Goal: Information Seeking & Learning: Learn about a topic

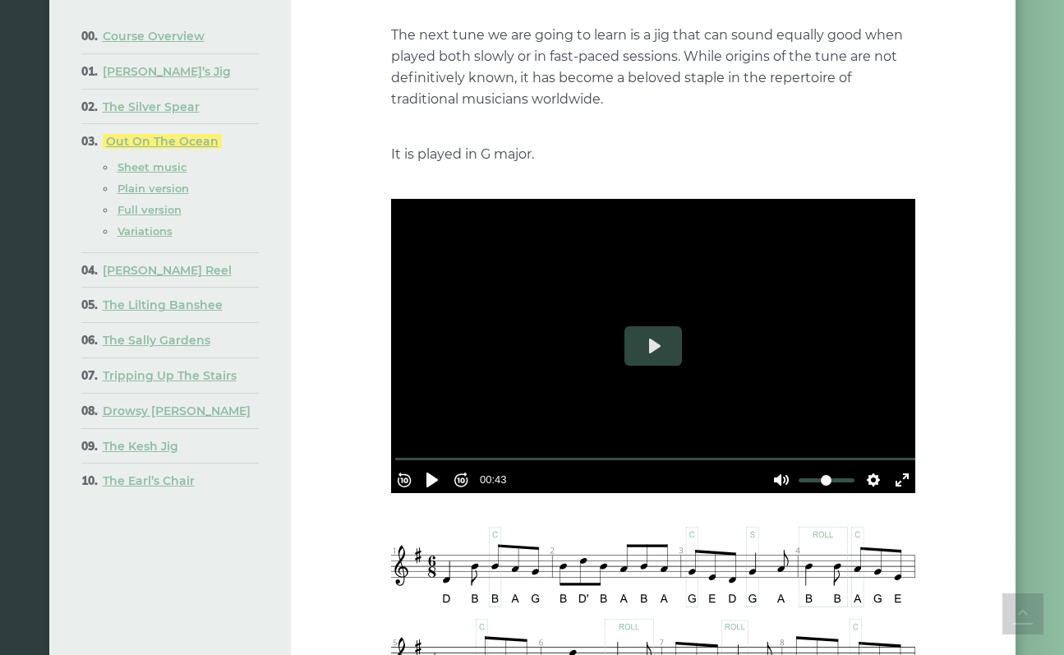
scroll to position [138, 0]
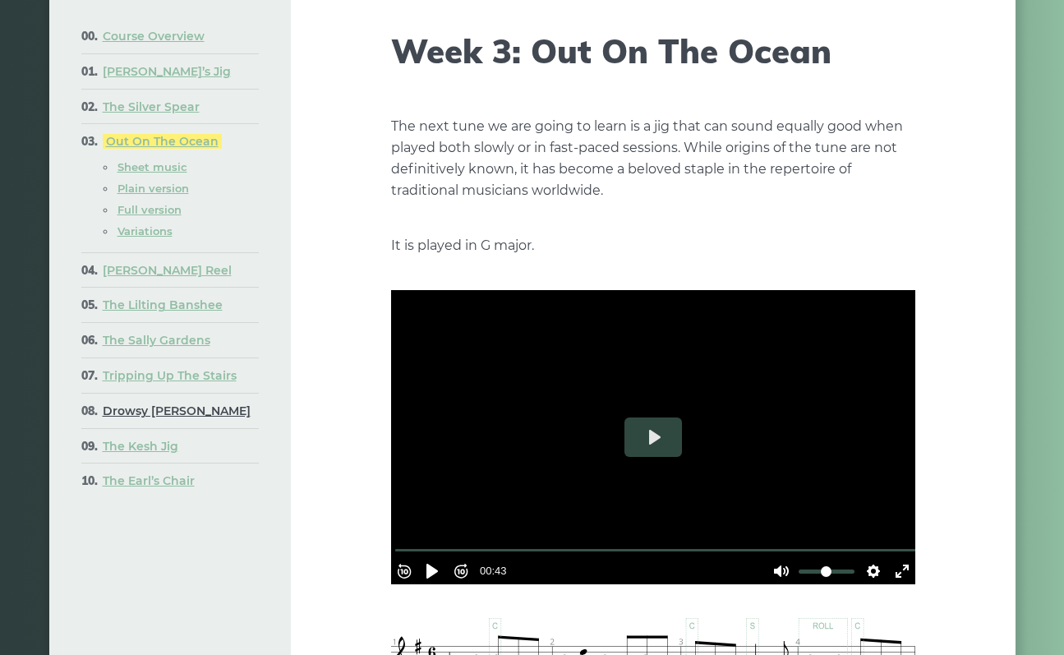
click at [144, 418] on link "Drowsy [PERSON_NAME]" at bounding box center [177, 411] width 148 height 15
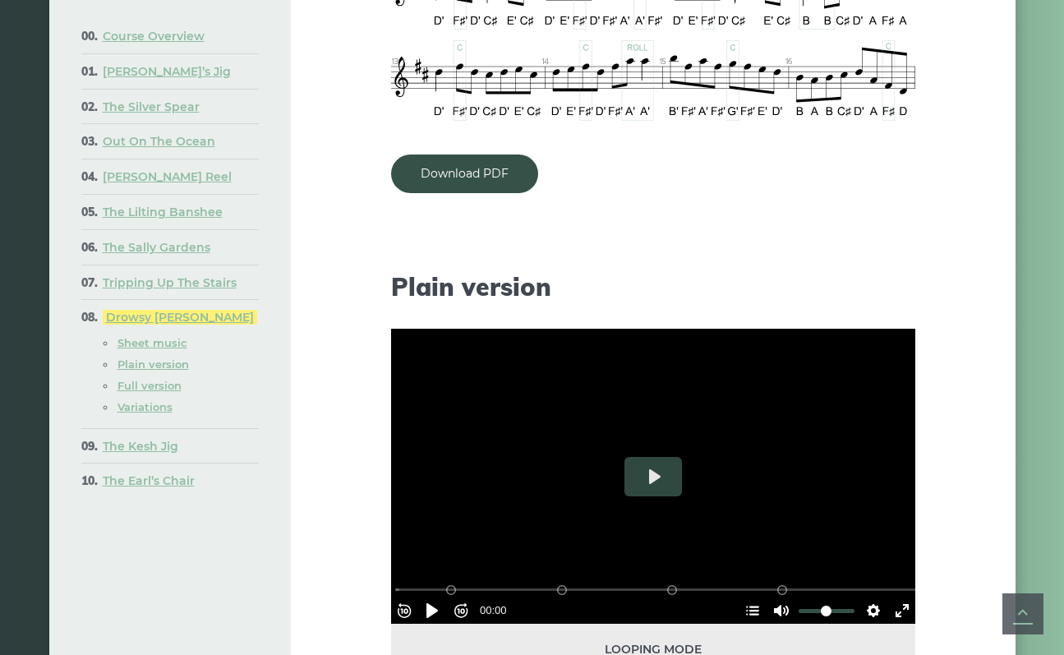
scroll to position [1331, 0]
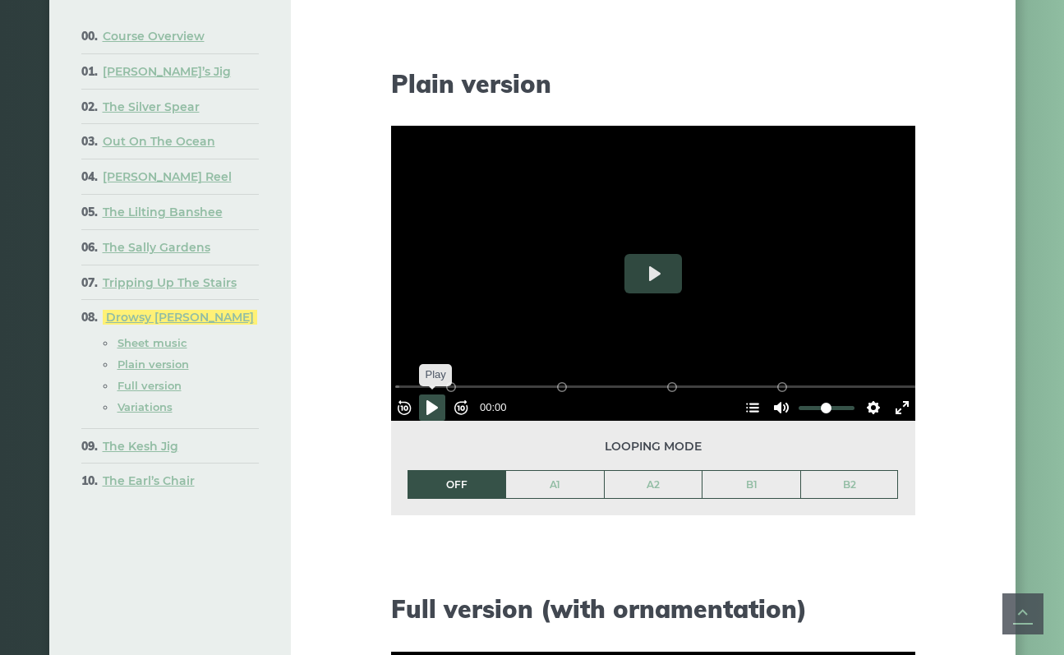
click at [440, 395] on button "Pause Play" at bounding box center [432, 408] width 26 height 26
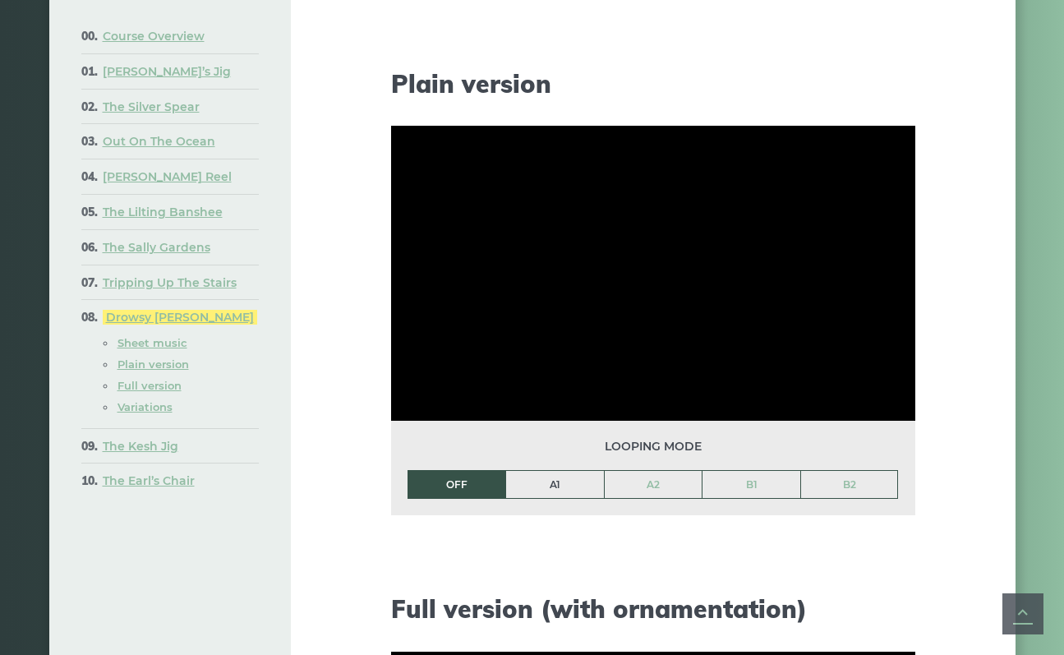
click at [528, 471] on link "A1" at bounding box center [555, 485] width 98 height 28
click at [647, 471] on link "A2" at bounding box center [654, 485] width 98 height 28
click at [594, 471] on link "A1" at bounding box center [555, 485] width 98 height 28
click at [639, 471] on link "A2" at bounding box center [654, 485] width 98 height 28
click at [734, 471] on link "B1" at bounding box center [752, 485] width 98 height 28
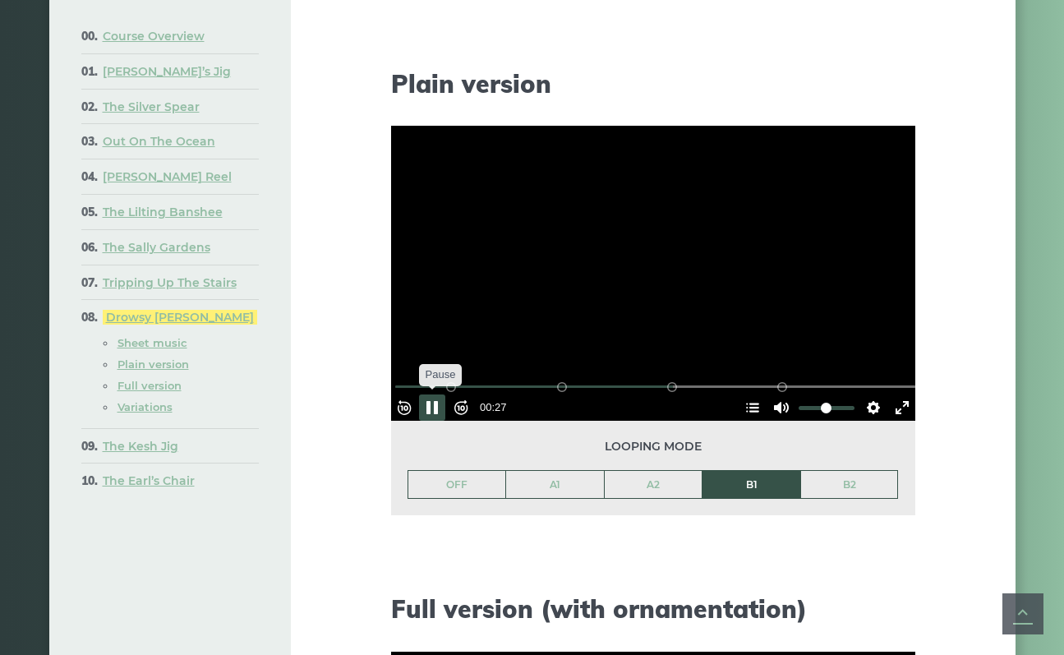
click at [445, 395] on button "Pause Play" at bounding box center [432, 408] width 26 height 26
type input "****"
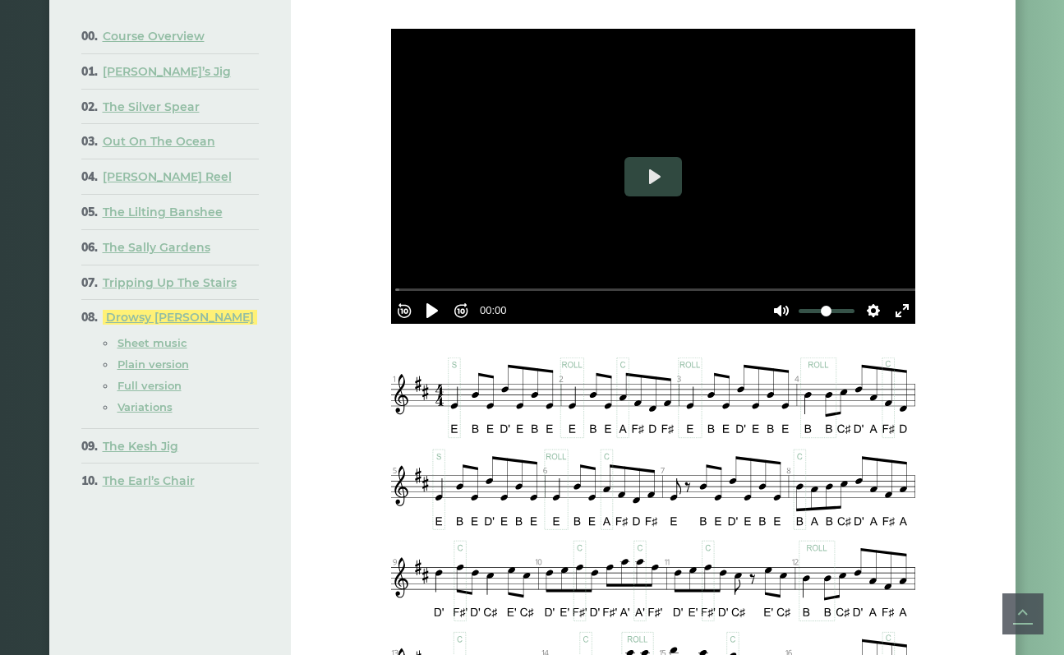
scroll to position [436, 0]
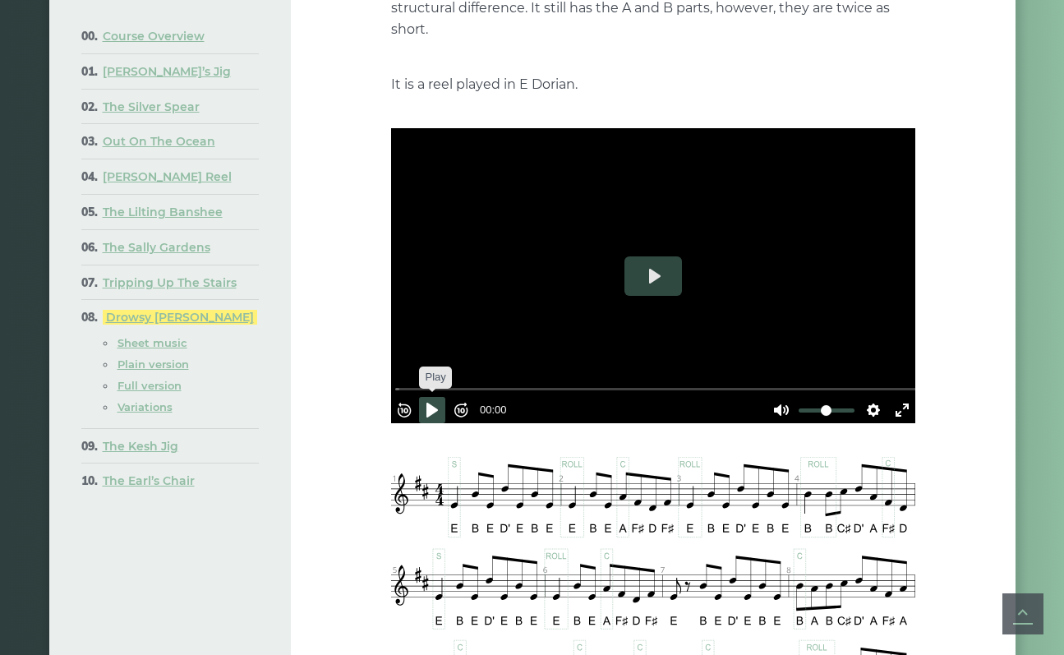
click at [445, 397] on button "Pause Play" at bounding box center [432, 410] width 26 height 26
type input "****"
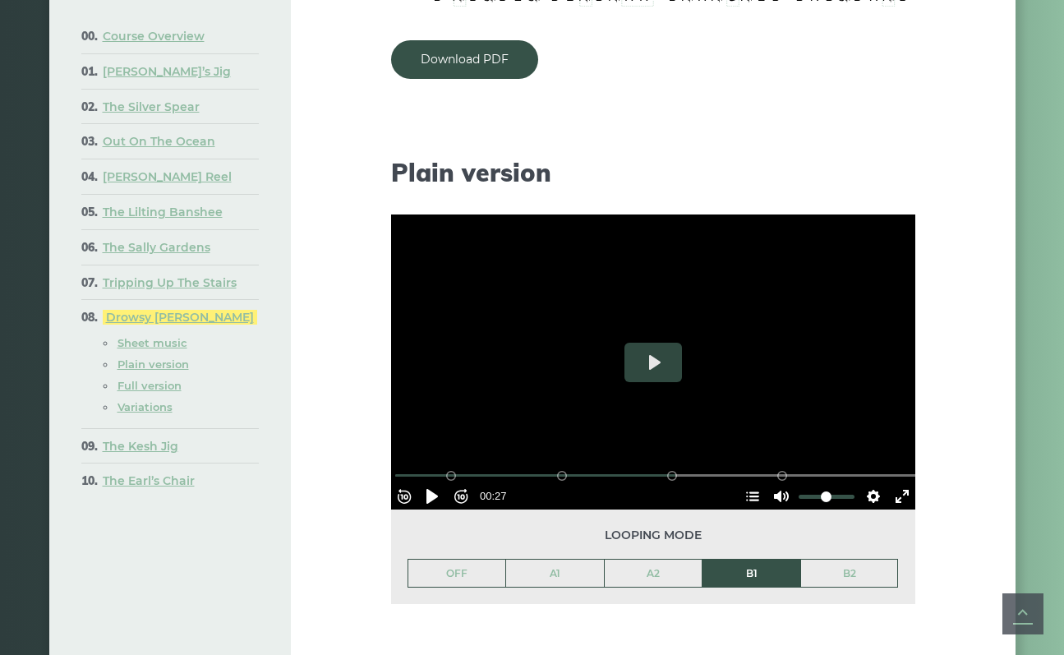
scroll to position [1258, 0]
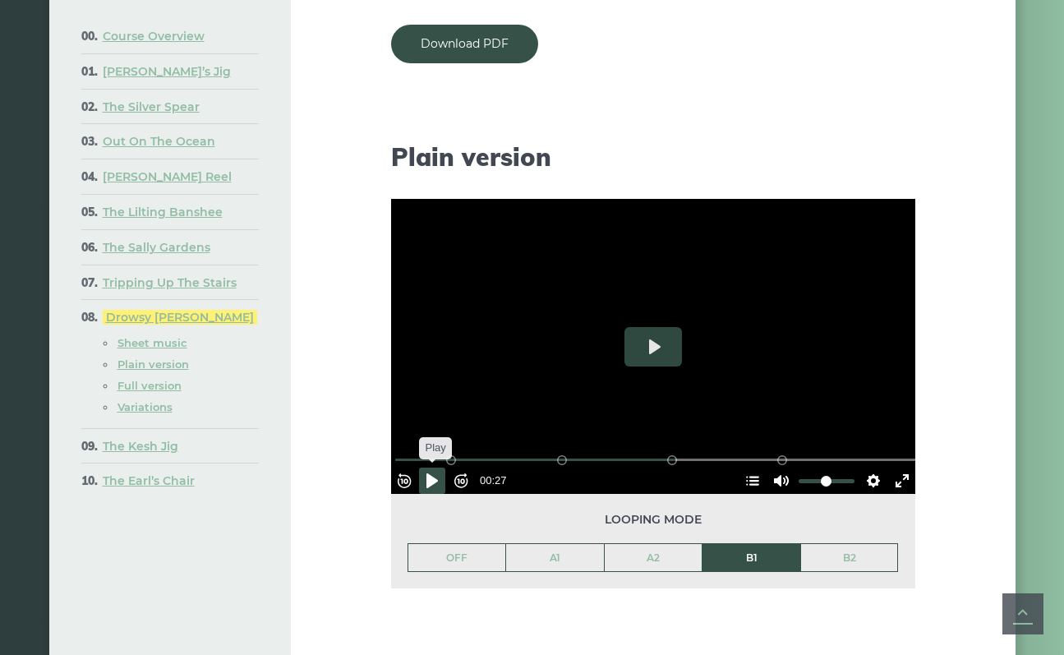
click at [445, 468] on button "Pause Play" at bounding box center [432, 481] width 26 height 26
type input "*****"
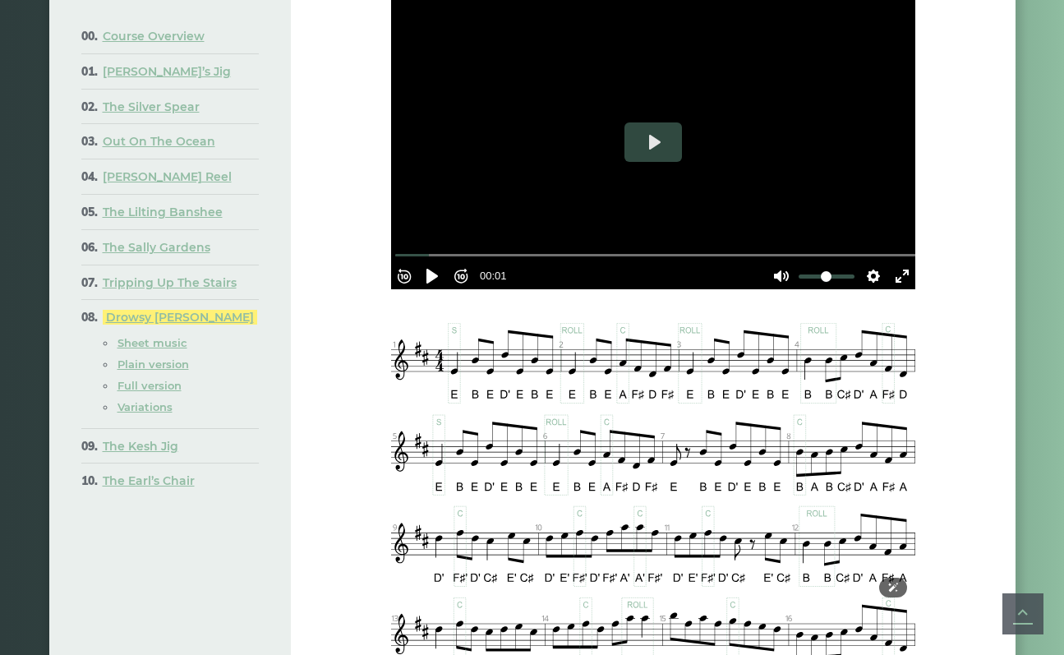
scroll to position [565, 0]
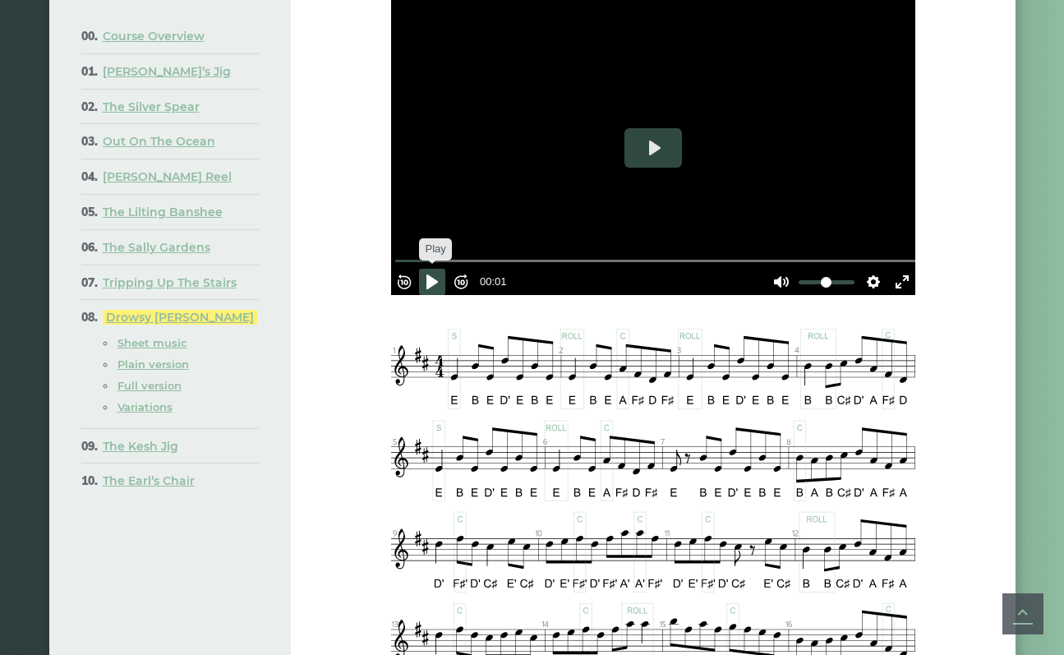
click at [436, 269] on button "Pause Play" at bounding box center [432, 282] width 26 height 26
type input "***"
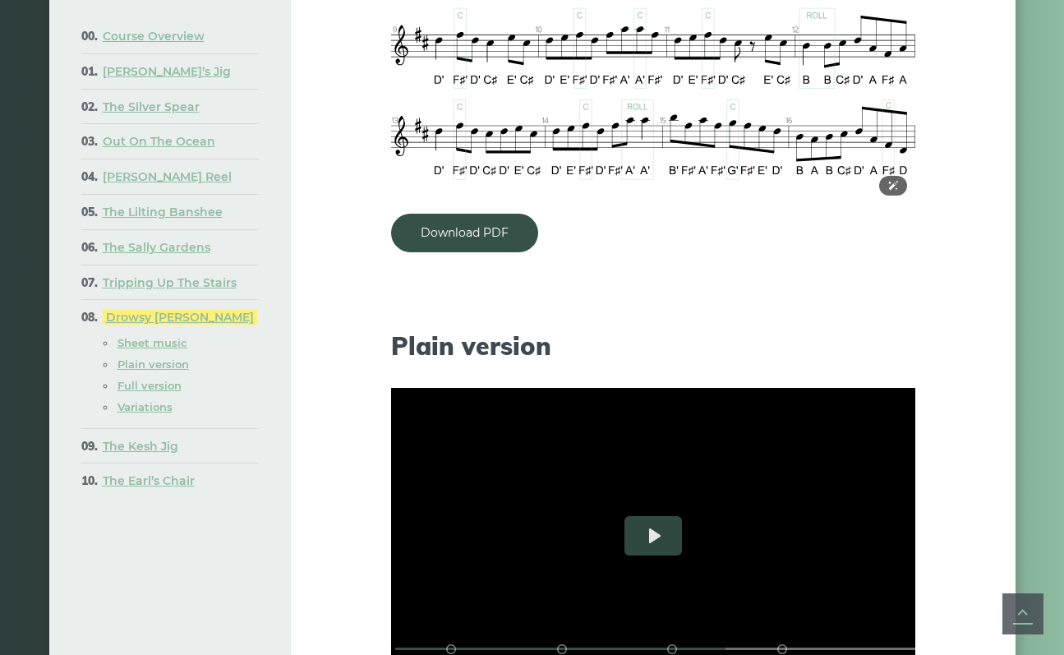
scroll to position [1202, 0]
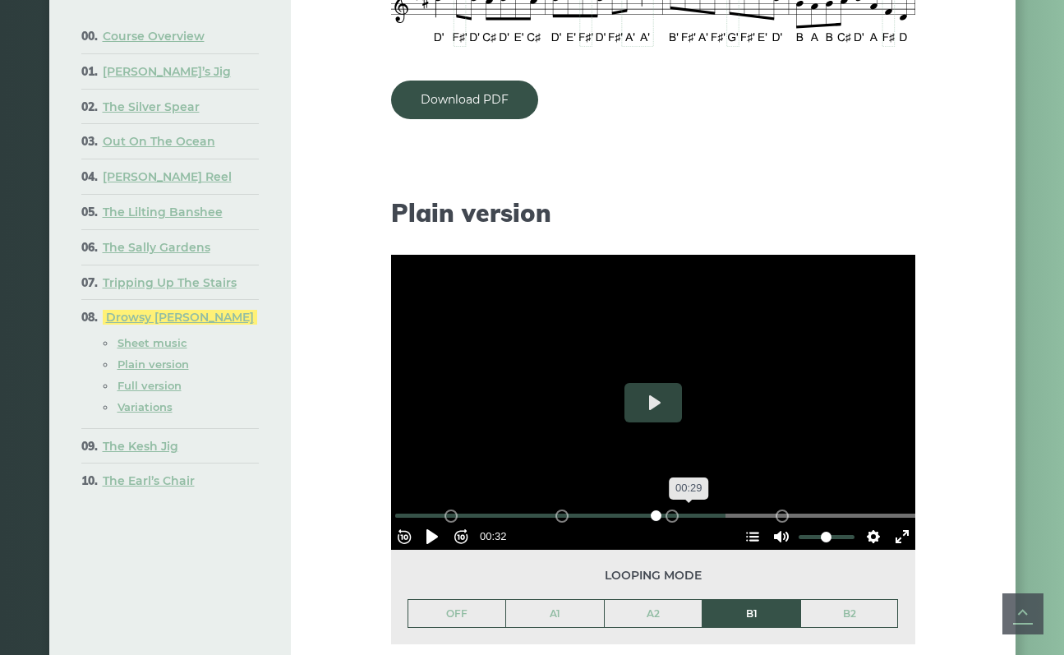
click at [688, 508] on input "Seek" at bounding box center [656, 516] width 523 height 16
click at [640, 383] on button "Play" at bounding box center [654, 402] width 58 height 39
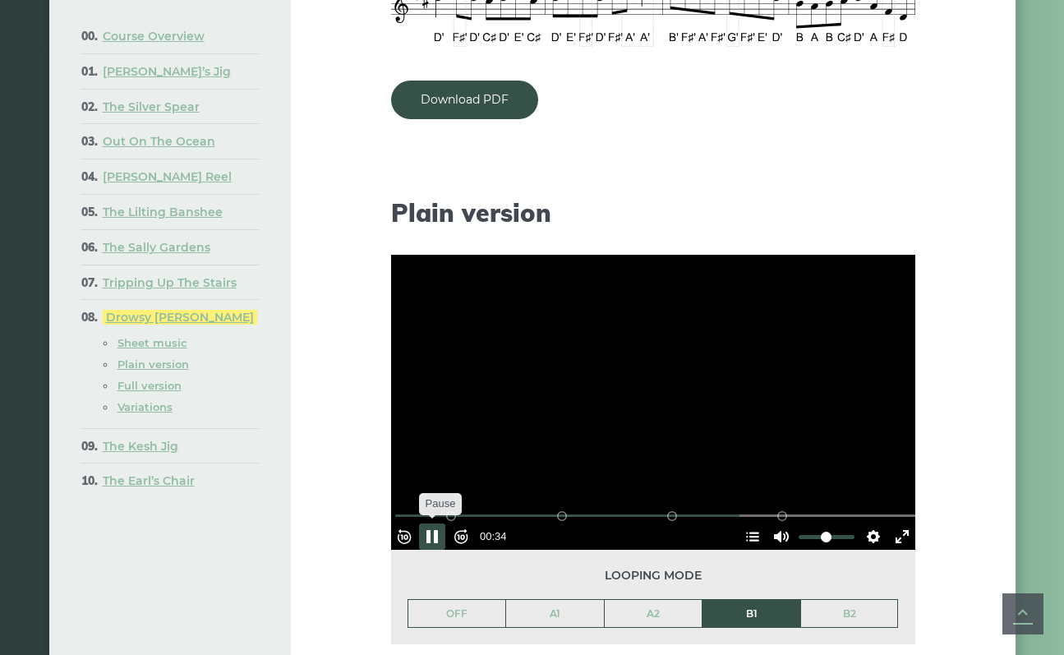
click at [445, 524] on button "Pause Play" at bounding box center [432, 537] width 26 height 26
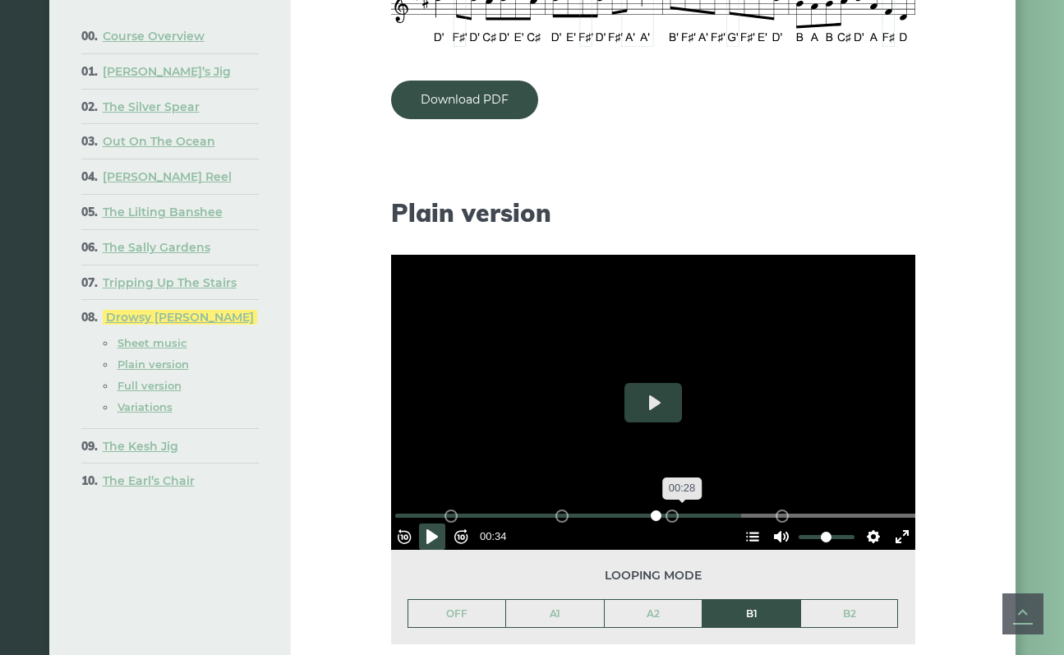
click at [681, 508] on input "Seek" at bounding box center [656, 516] width 523 height 16
click at [430, 524] on button "Pause Play" at bounding box center [432, 537] width 26 height 26
click at [655, 508] on input "Seek" at bounding box center [656, 516] width 523 height 16
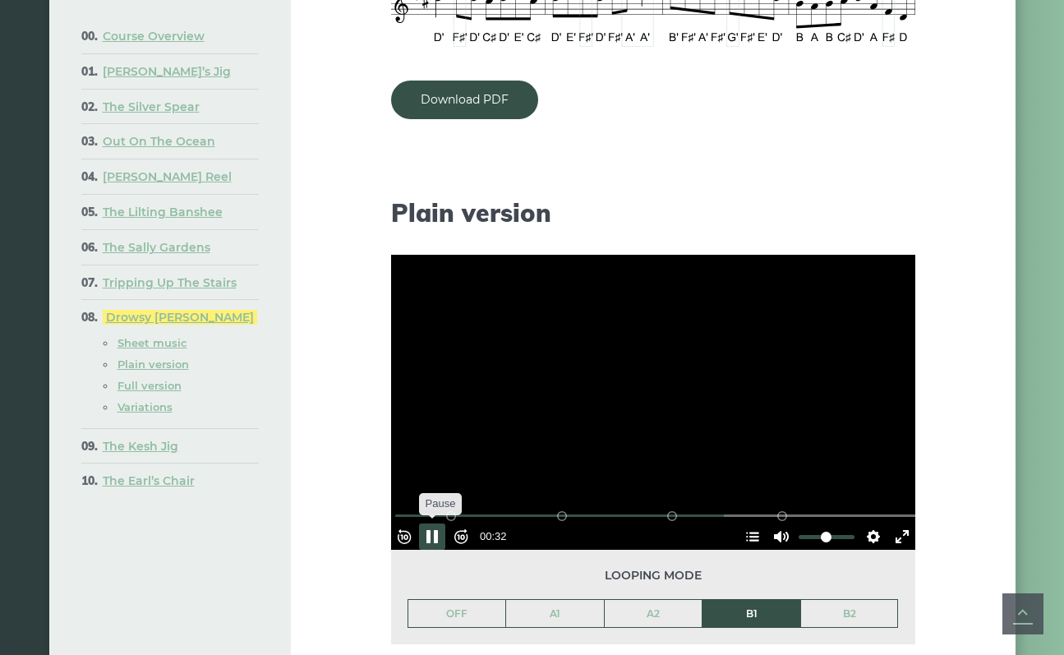
click at [440, 524] on button "Pause Play" at bounding box center [432, 537] width 26 height 26
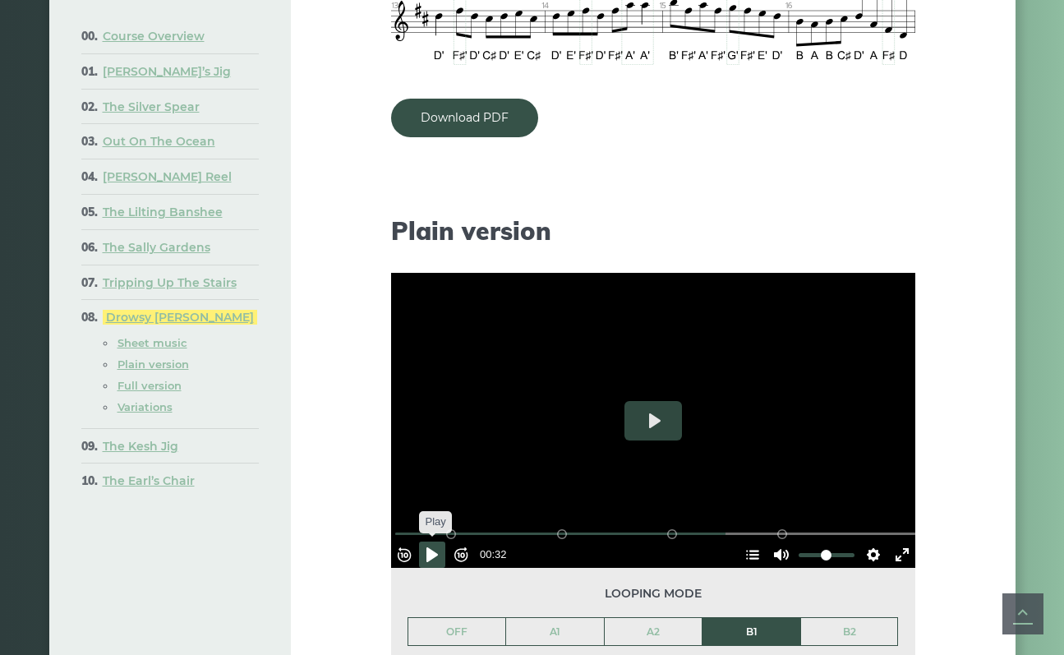
scroll to position [1198, 0]
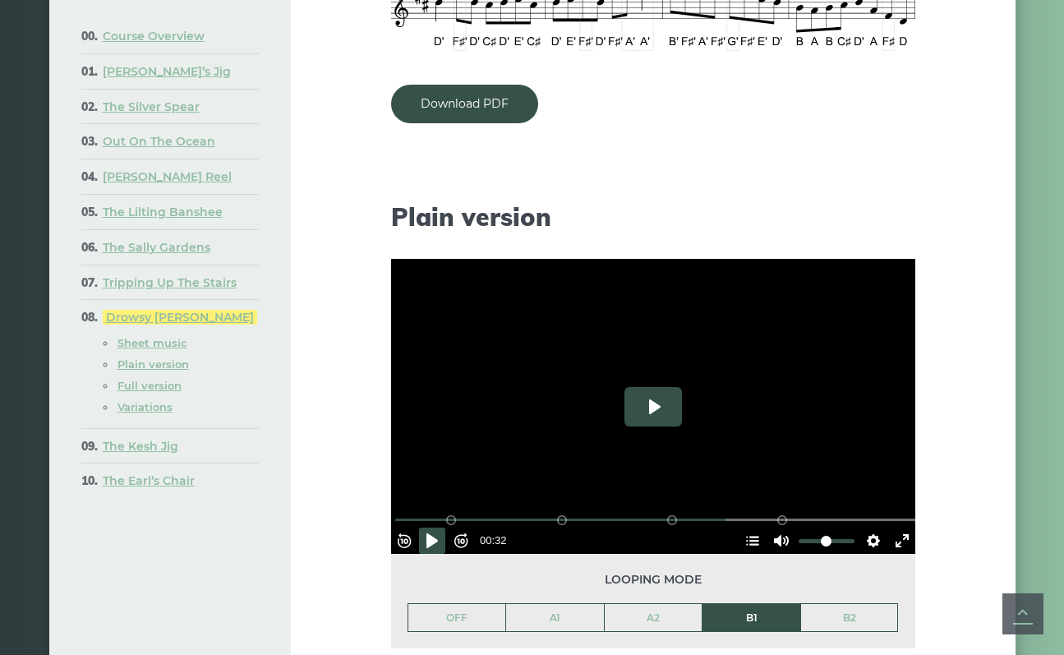
click at [663, 387] on button "Play" at bounding box center [654, 406] width 58 height 39
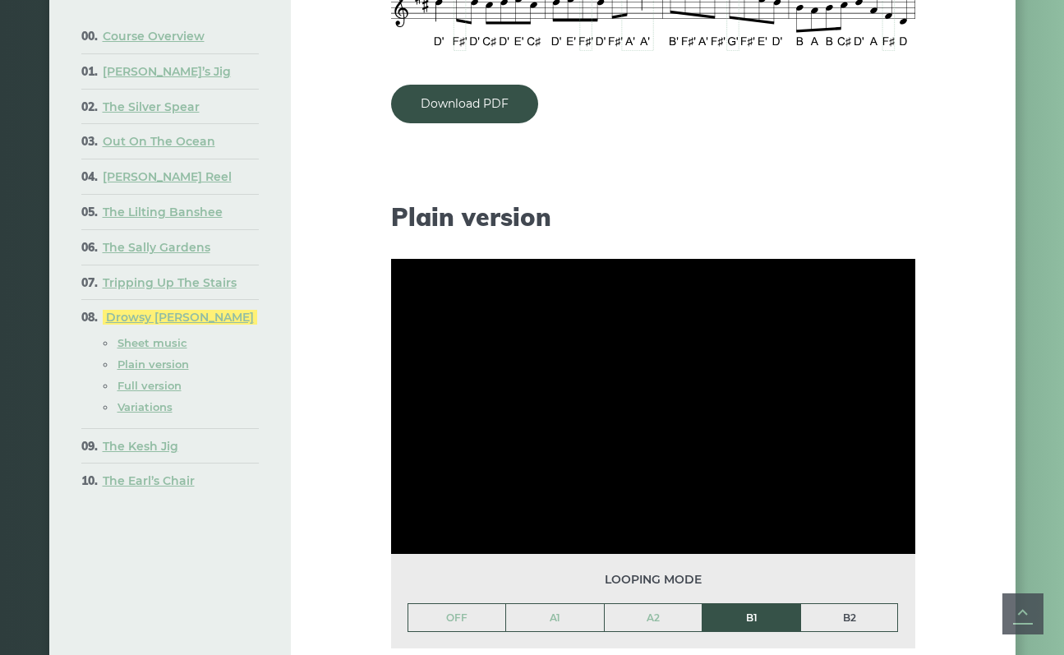
click at [824, 604] on link "B2" at bounding box center [849, 618] width 97 height 28
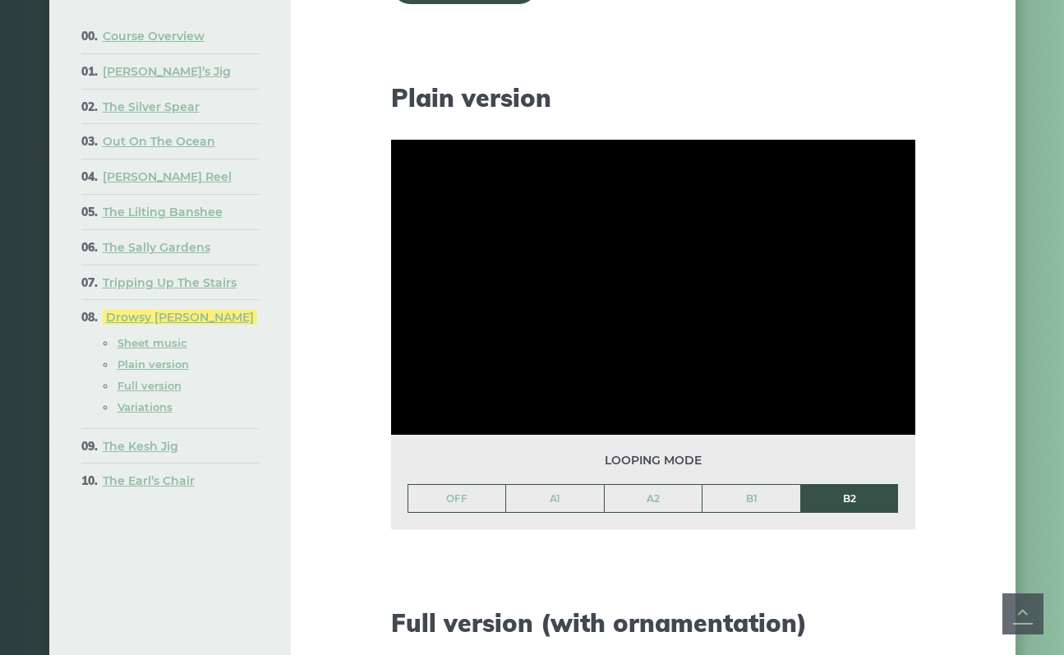
scroll to position [1275, 0]
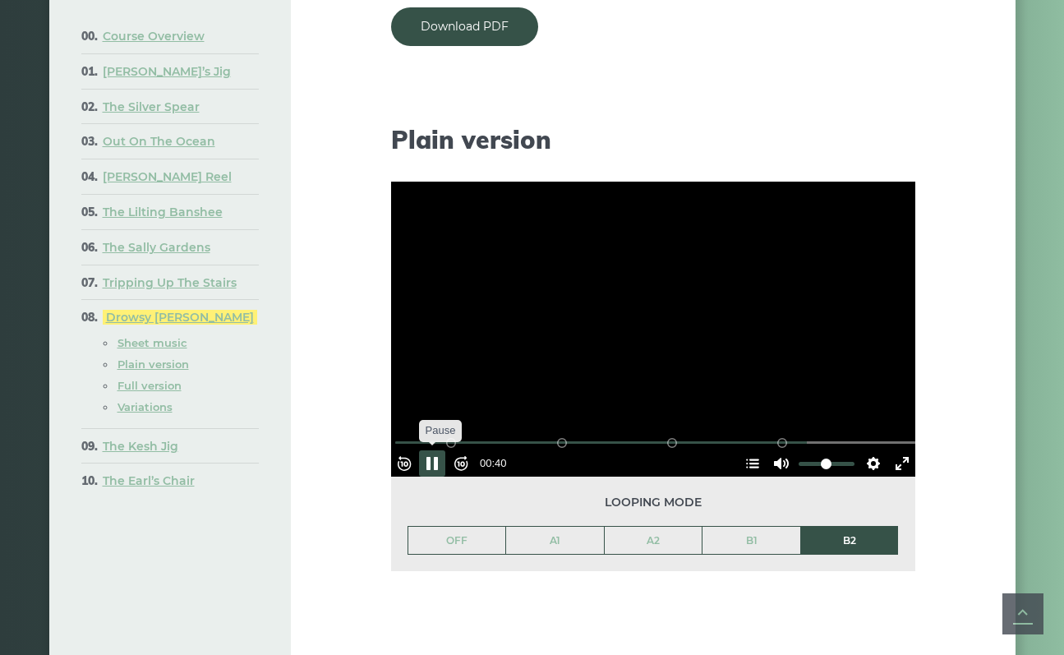
click at [445, 450] on button "Pause Play" at bounding box center [432, 463] width 26 height 26
click at [656, 310] on button "Play" at bounding box center [654, 329] width 58 height 39
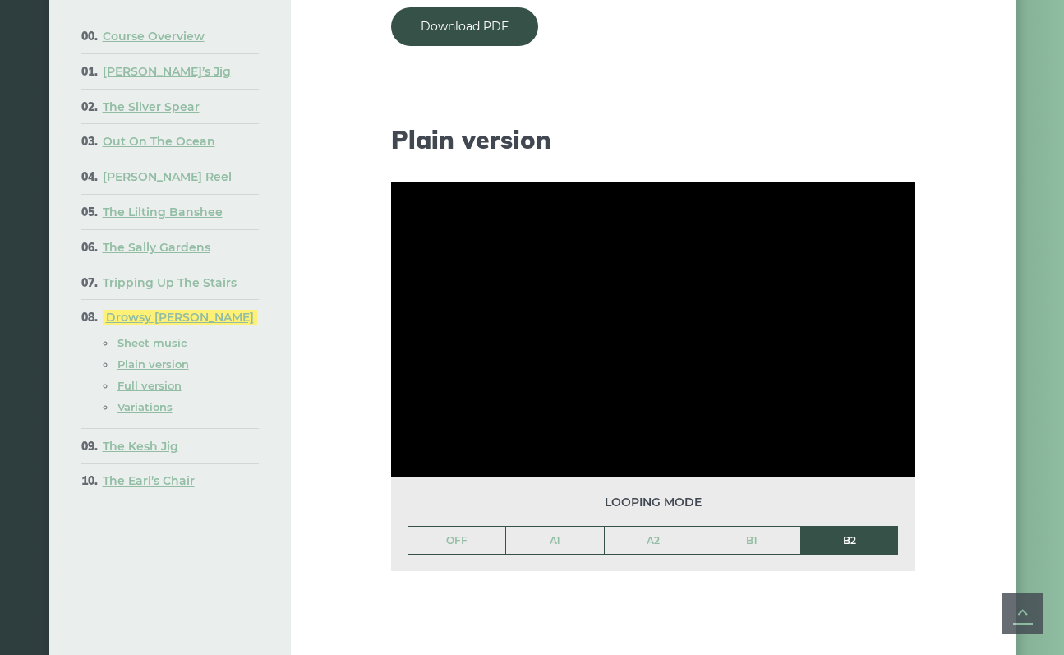
click at [834, 526] on li "B2" at bounding box center [850, 541] width 99 height 30
click at [453, 527] on link "OFF" at bounding box center [457, 541] width 98 height 28
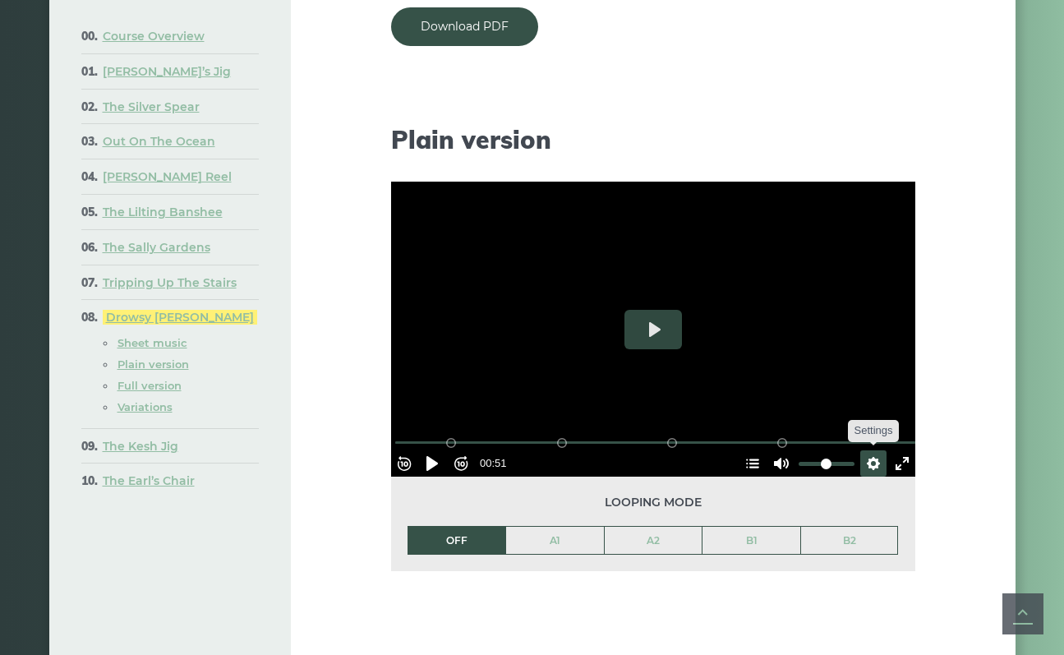
click at [861, 450] on button "Settings" at bounding box center [874, 463] width 26 height 26
click at [745, 450] on button "Hide Chapters Show Chapters" at bounding box center [753, 463] width 26 height 26
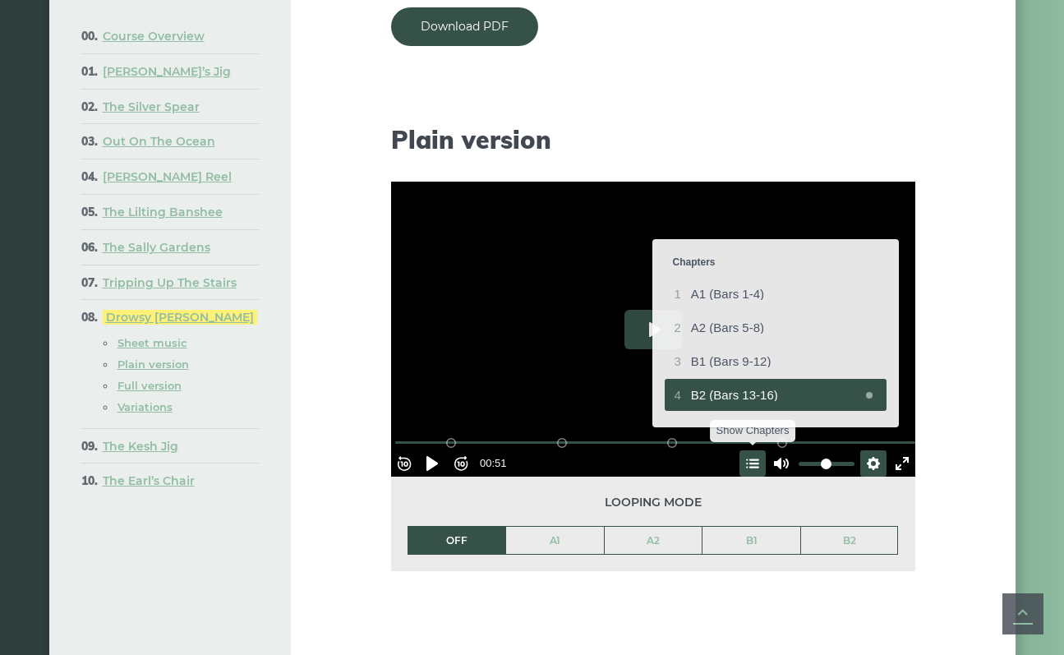
click at [745, 388] on div at bounding box center [653, 329] width 524 height 295
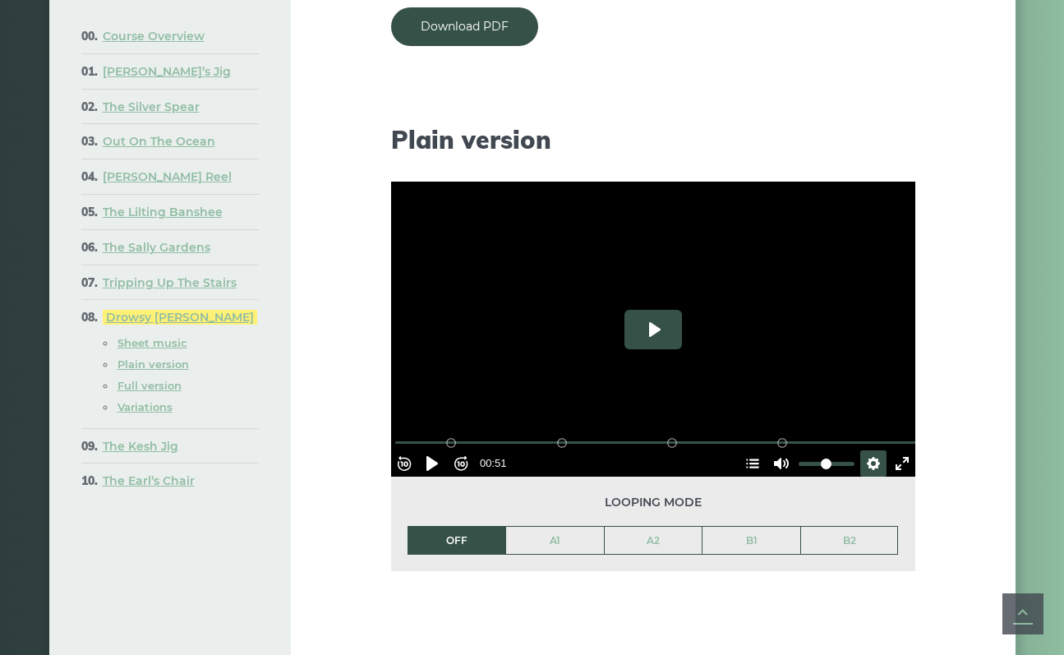
click at [660, 310] on button "Play" at bounding box center [654, 329] width 58 height 39
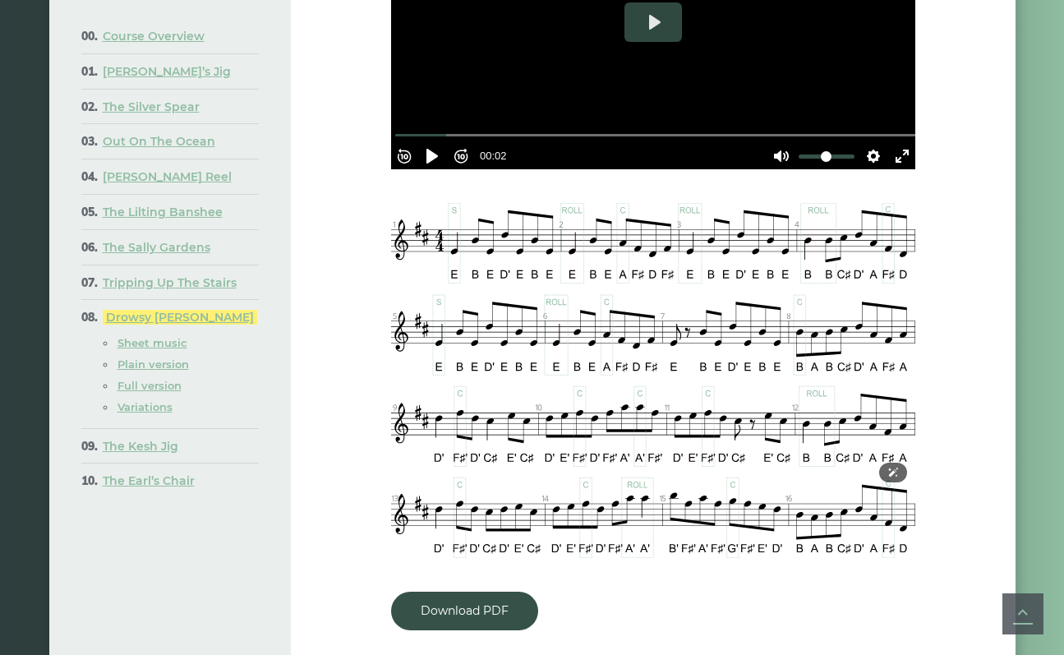
scroll to position [695, 0]
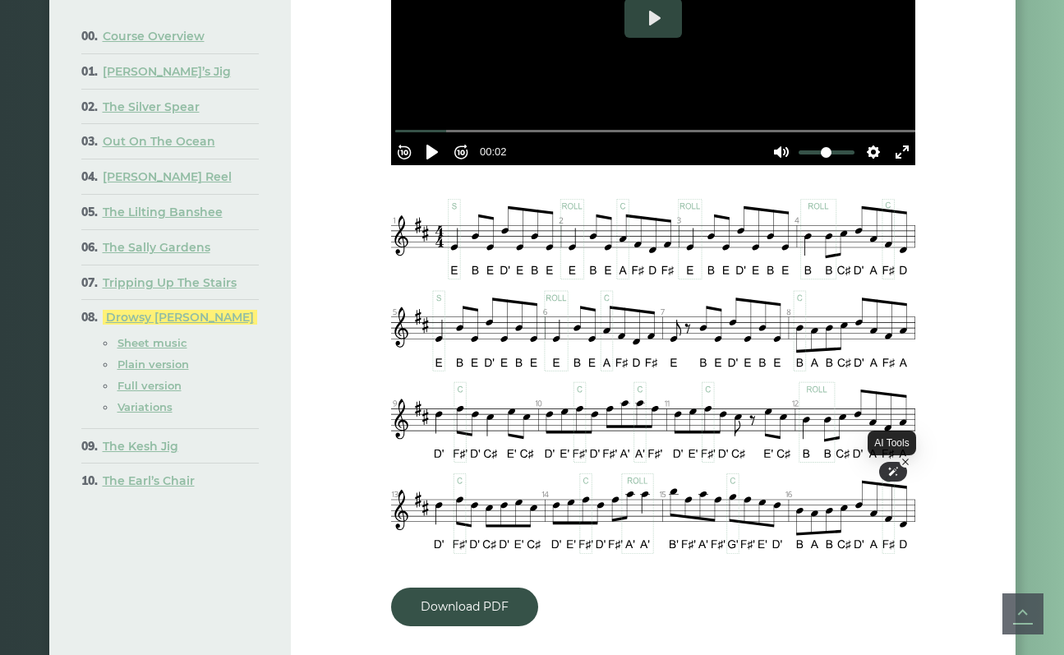
click at [893, 469] on icon at bounding box center [893, 471] width 10 height 9
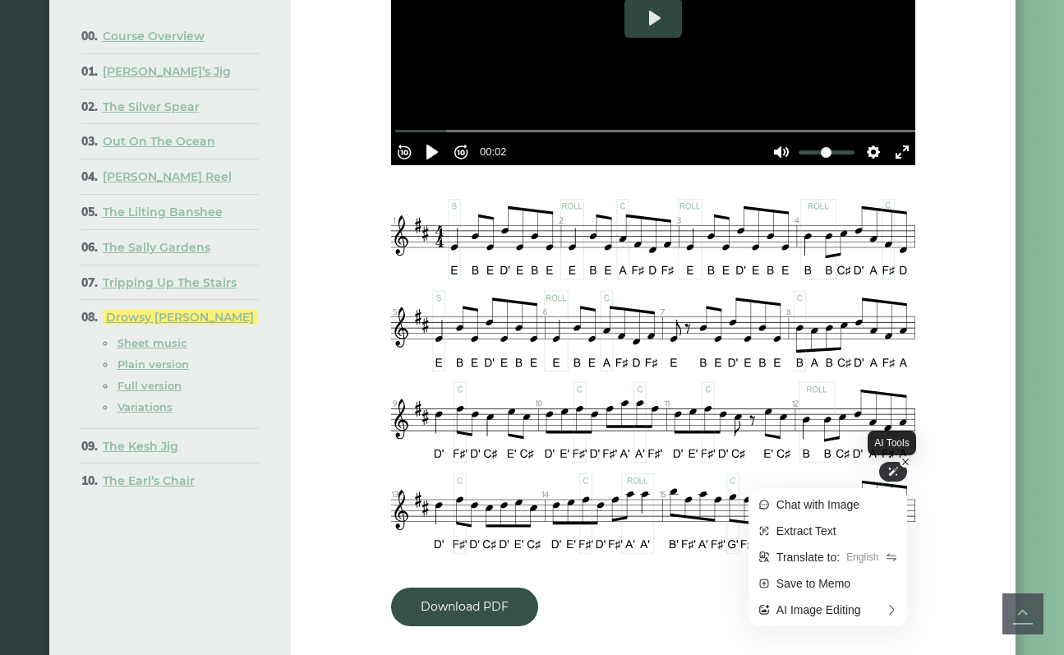
click at [902, 472] on div at bounding box center [893, 472] width 28 height 20
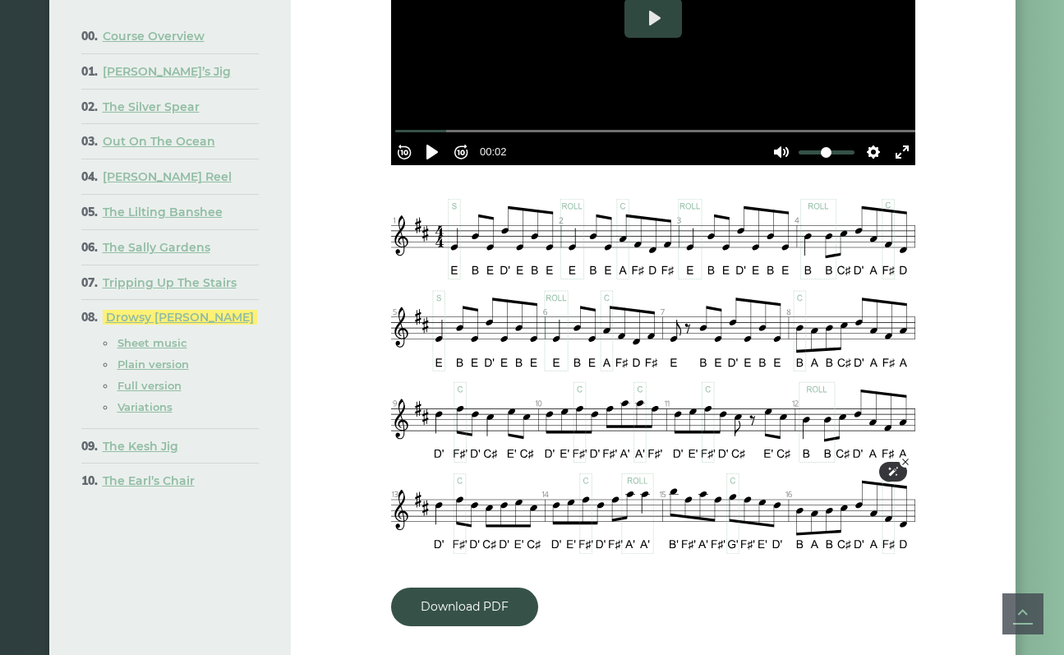
click at [907, 461] on icon at bounding box center [906, 462] width 10 height 10
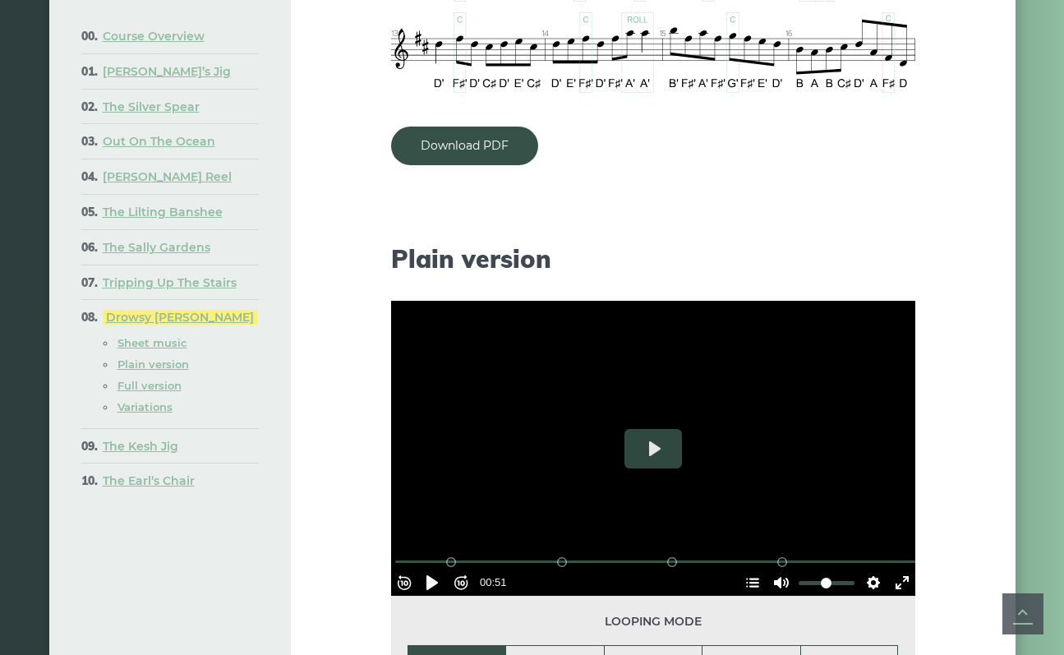
scroll to position [1166, 0]
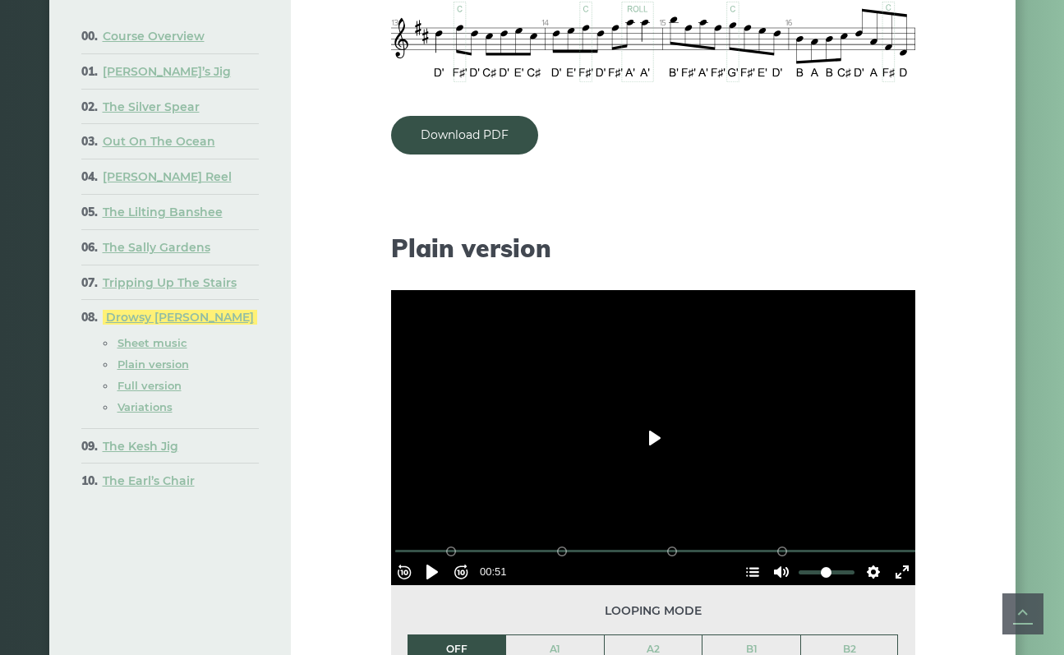
click at [662, 418] on button "Play" at bounding box center [654, 437] width 58 height 39
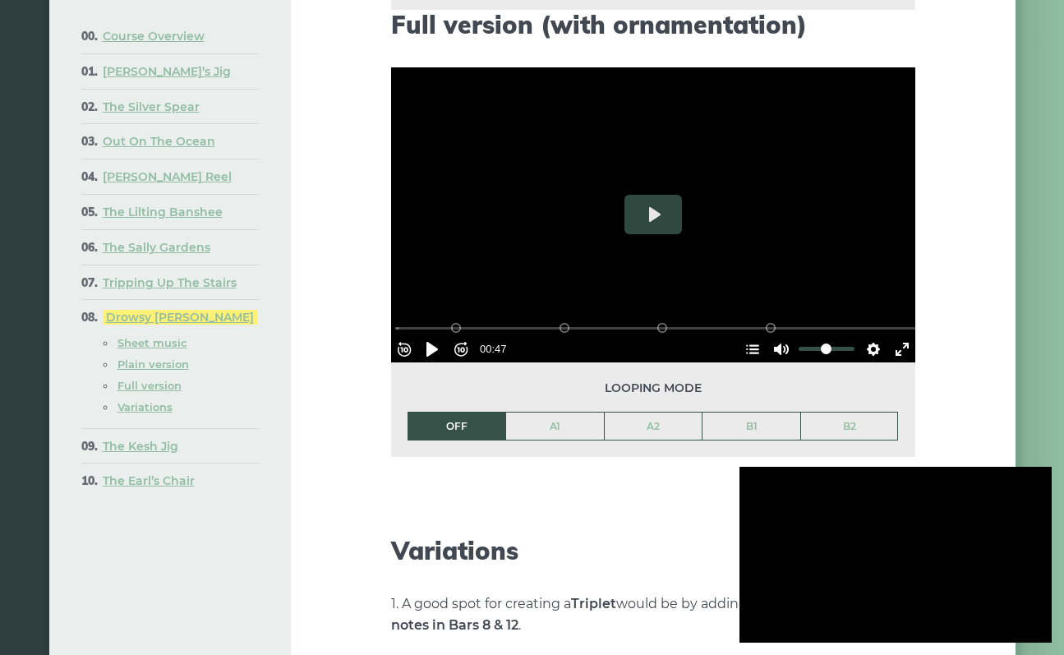
scroll to position [1857, 0]
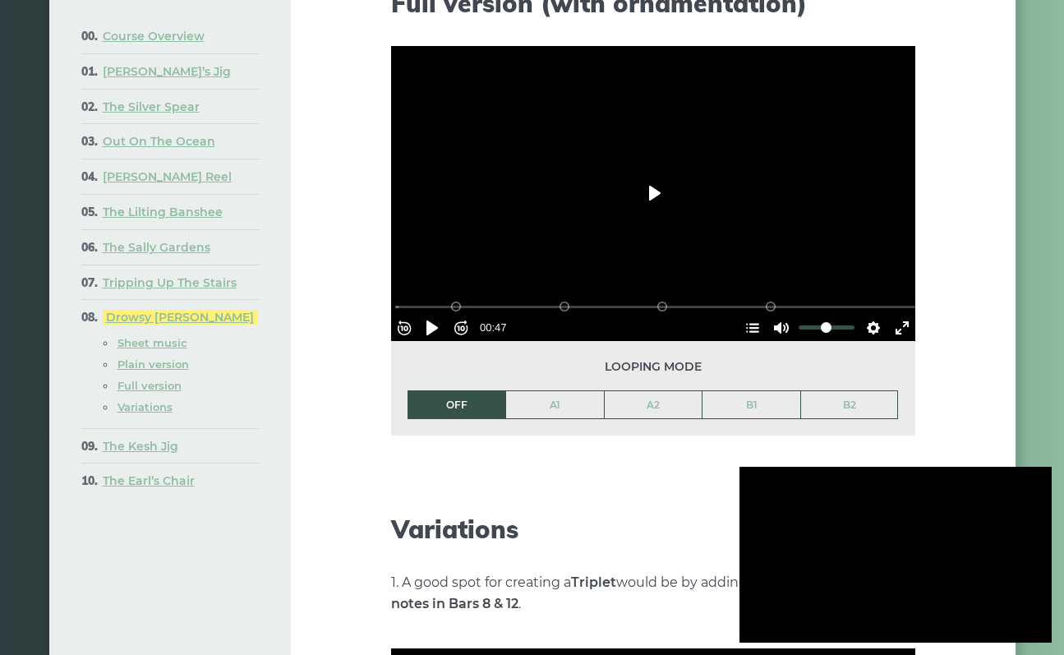
click at [661, 173] on button "Play" at bounding box center [654, 192] width 58 height 39
type input "*****"
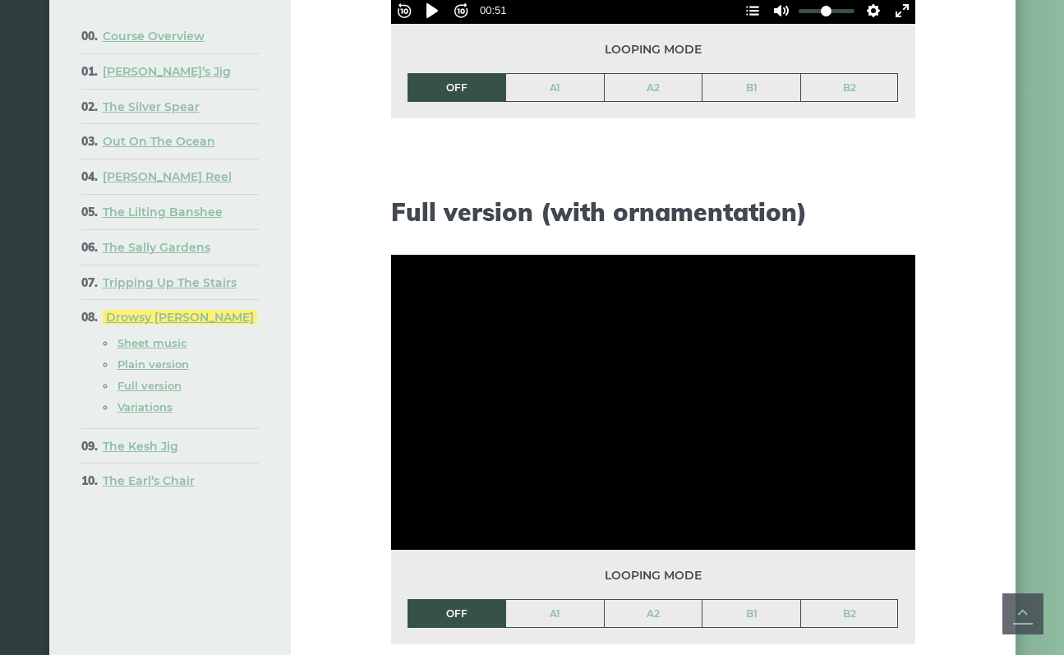
scroll to position [1729, 0]
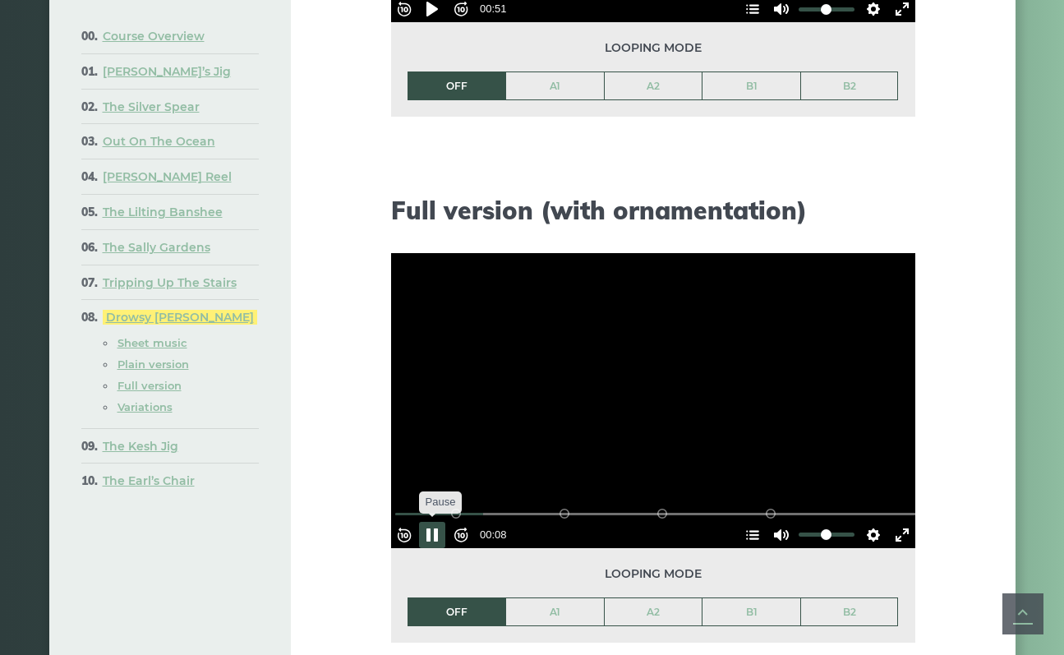
click at [437, 522] on button "Pause Play" at bounding box center [432, 535] width 26 height 26
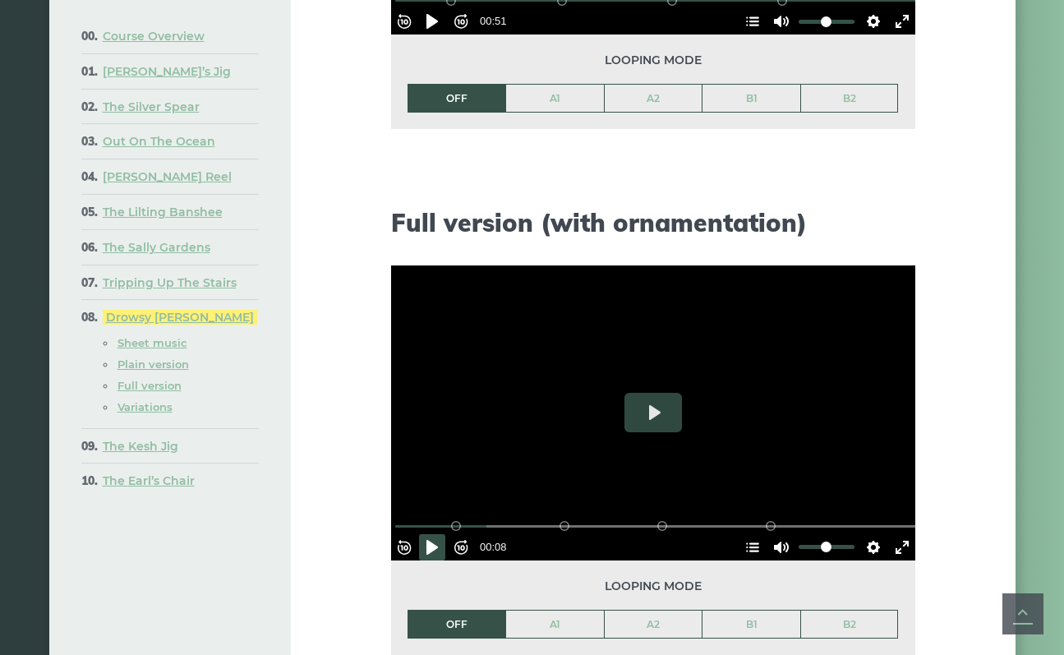
scroll to position [1717, 0]
click at [658, 393] on button "Play" at bounding box center [654, 412] width 58 height 39
type input "***"
click at [141, 454] on link "The Kesh Jig" at bounding box center [141, 446] width 76 height 15
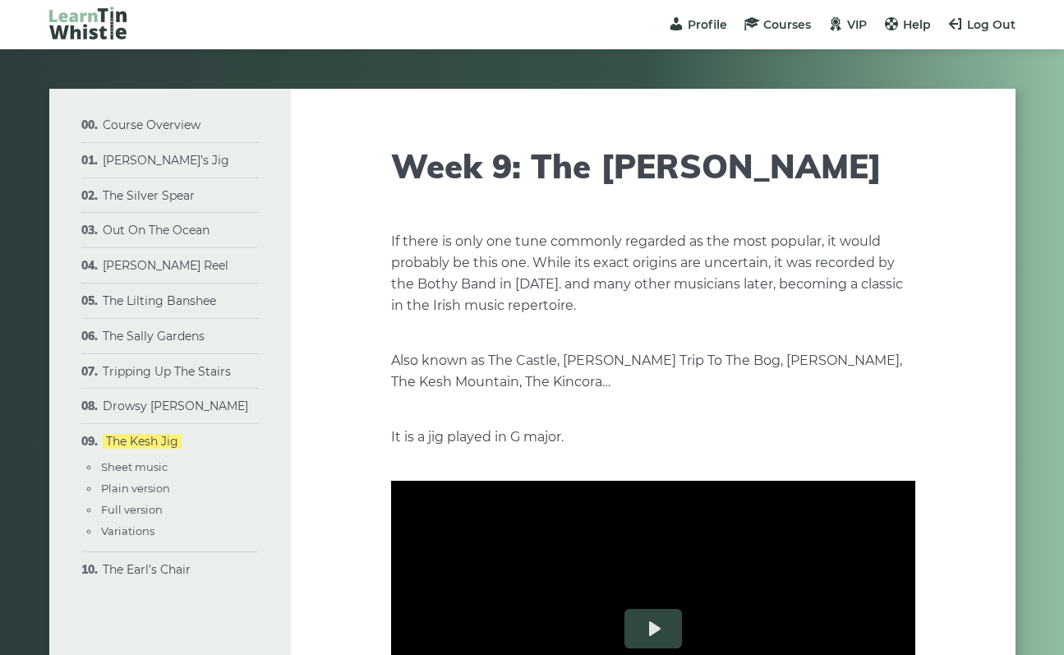
scroll to position [465, 0]
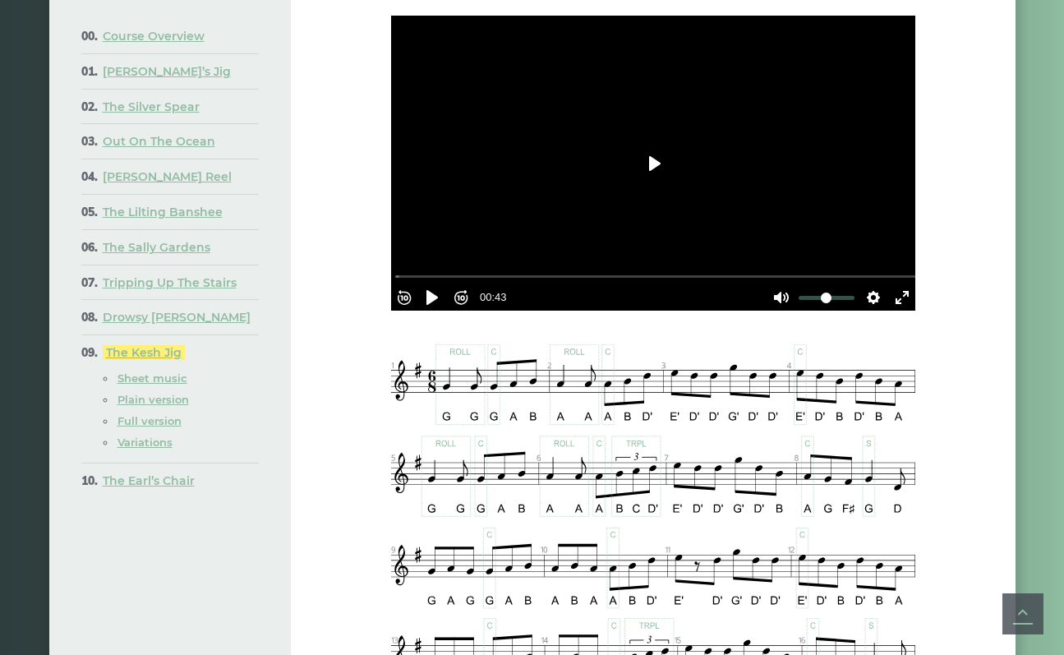
click at [667, 160] on button "Play" at bounding box center [654, 163] width 58 height 39
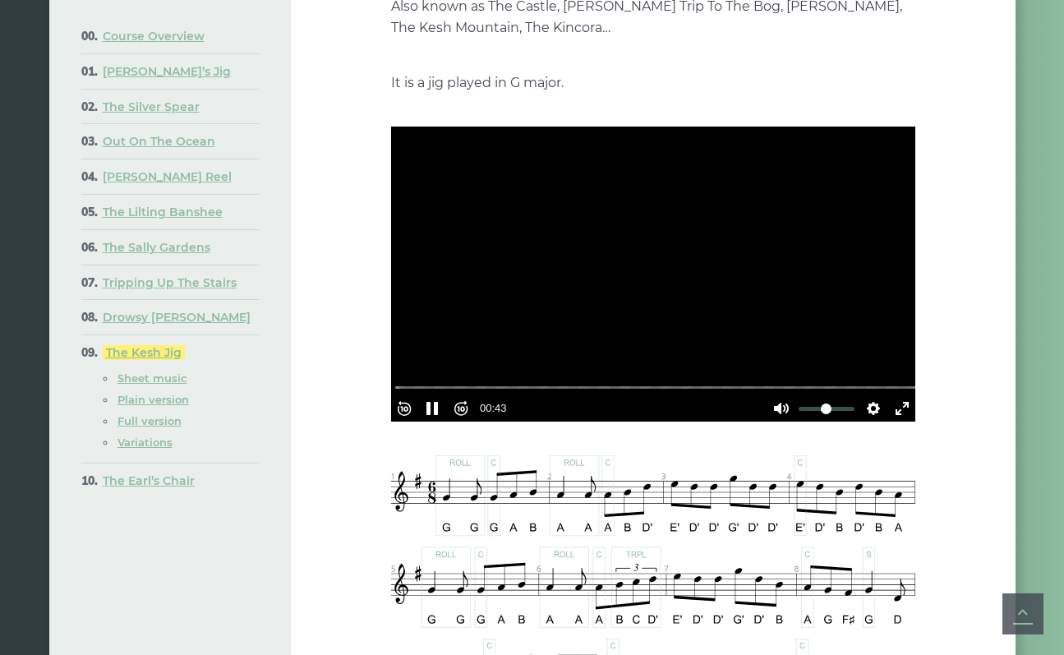
scroll to position [359, 0]
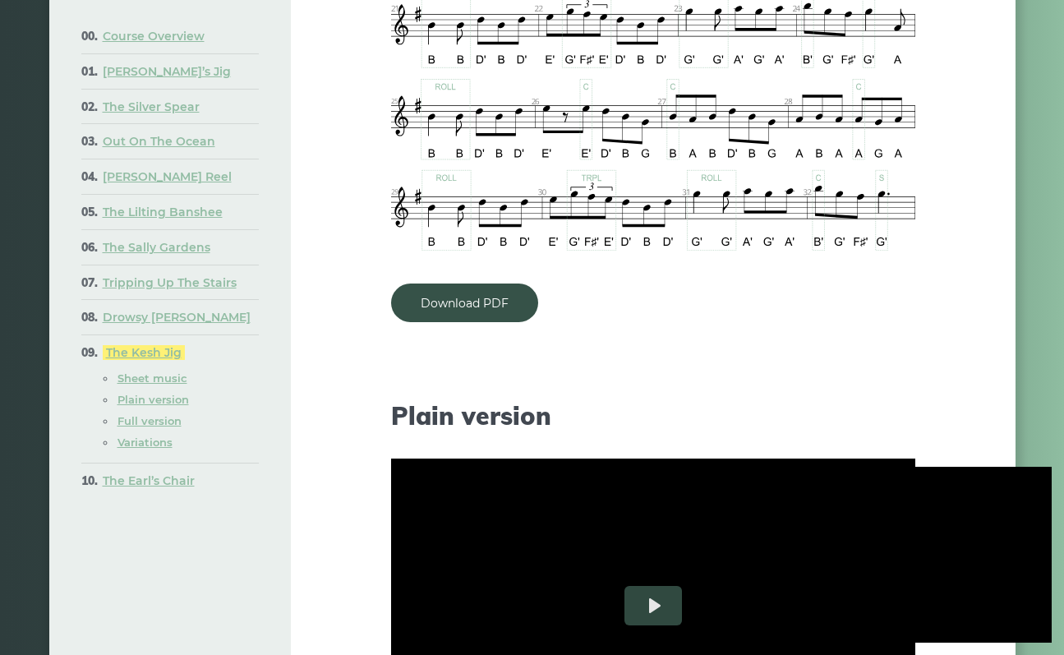
type input "***"
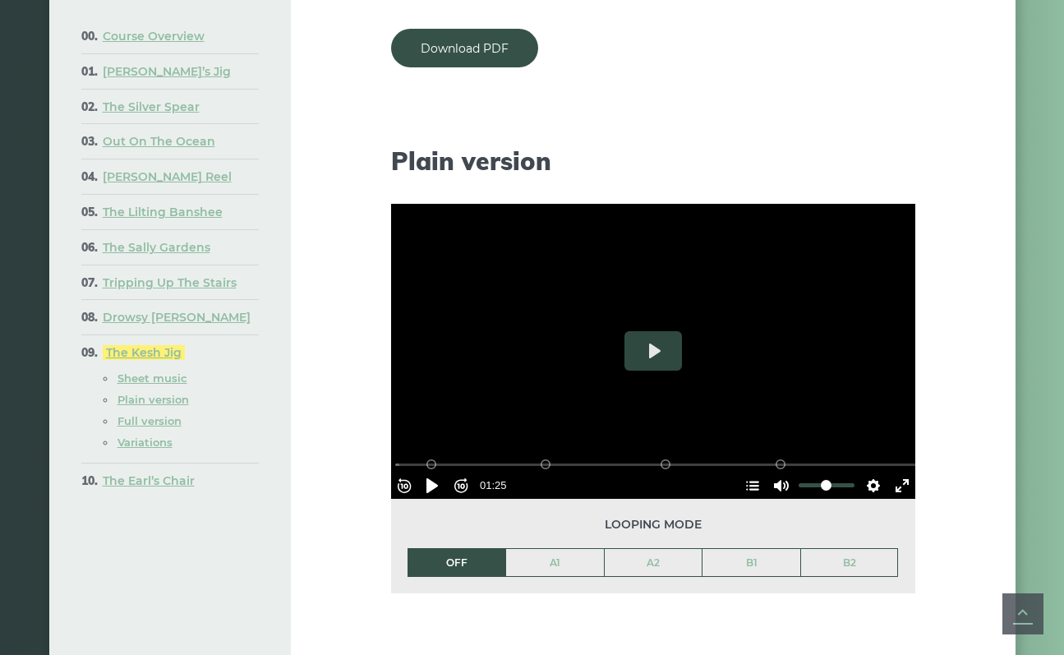
scroll to position [1599, 0]
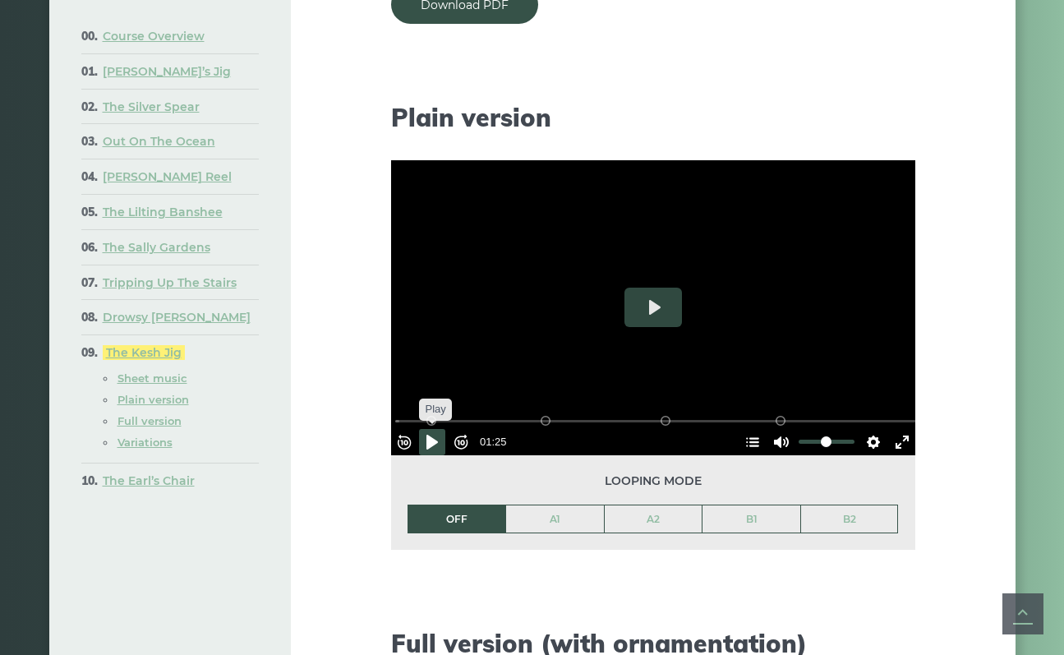
click at [445, 429] on button "Pause Play" at bounding box center [432, 442] width 26 height 26
type input "***"
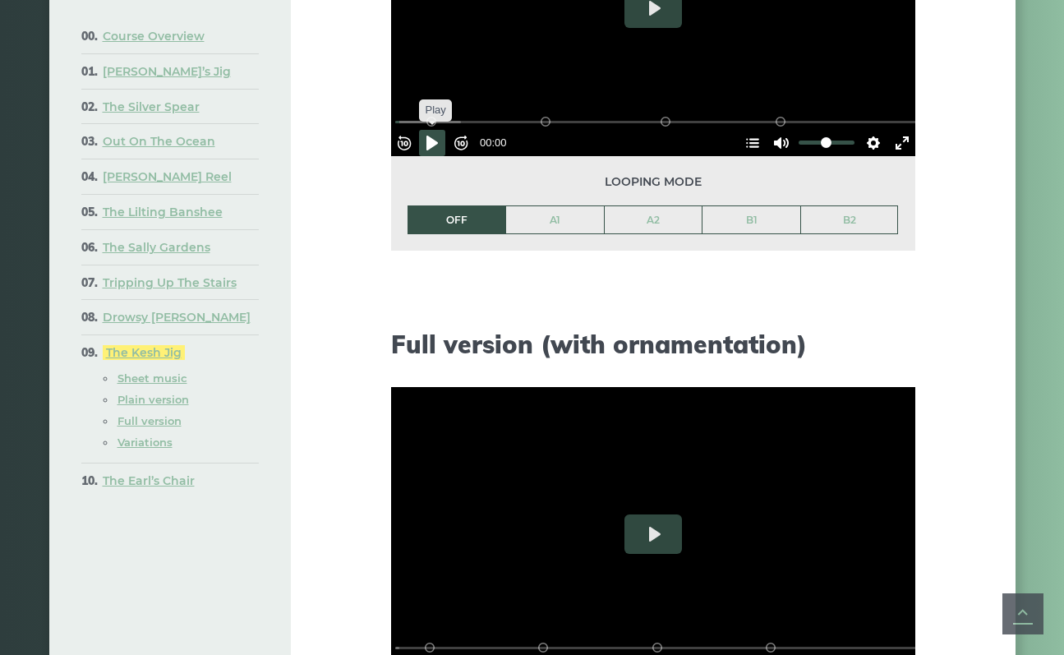
scroll to position [2088, 0]
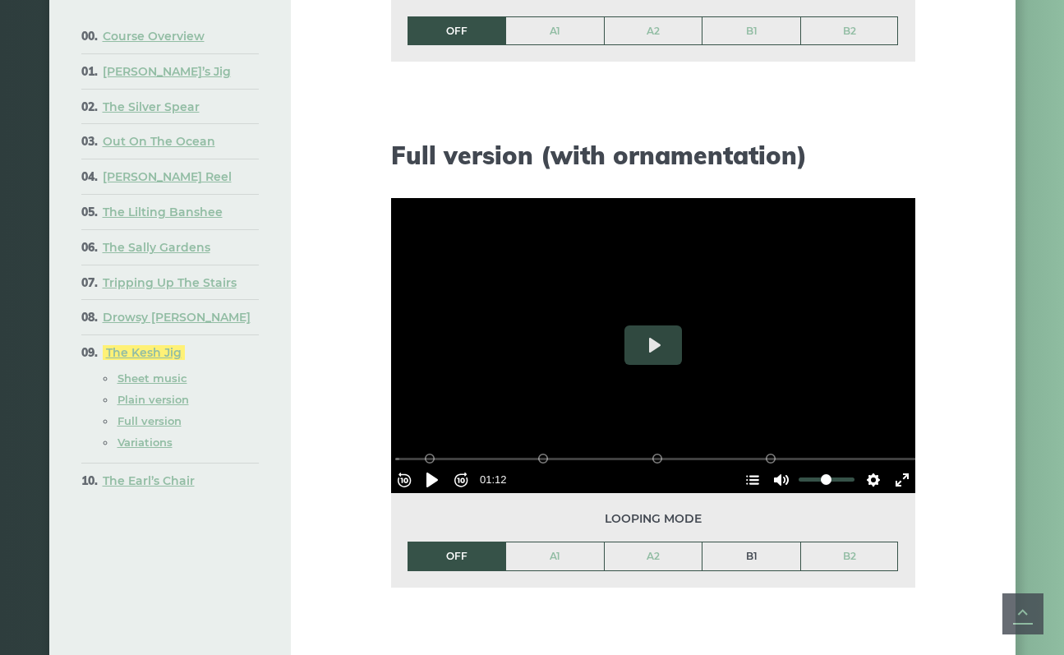
click at [741, 543] on link "B1" at bounding box center [752, 556] width 98 height 28
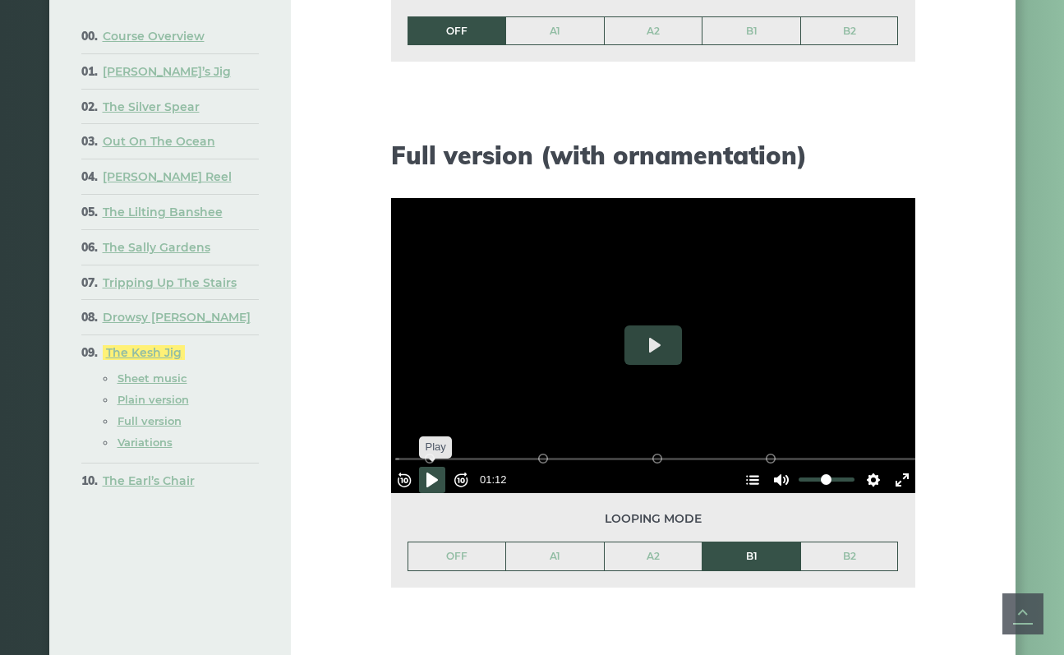
click at [436, 467] on button "Pause Play" at bounding box center [432, 480] width 26 height 26
type input "*****"
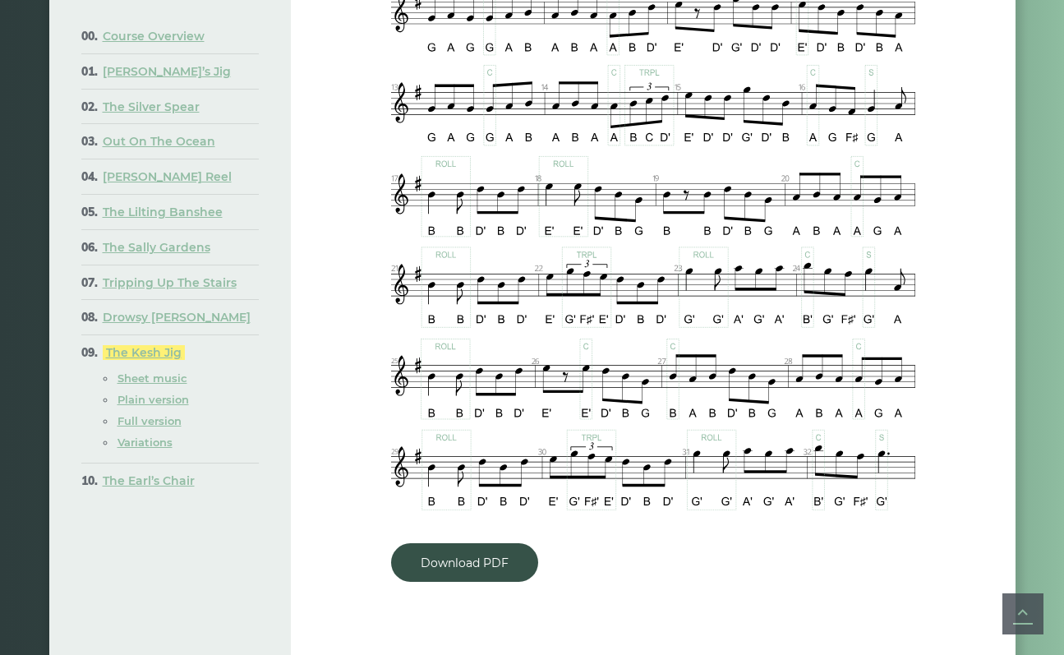
scroll to position [998, 0]
